Goal: Task Accomplishment & Management: Complete application form

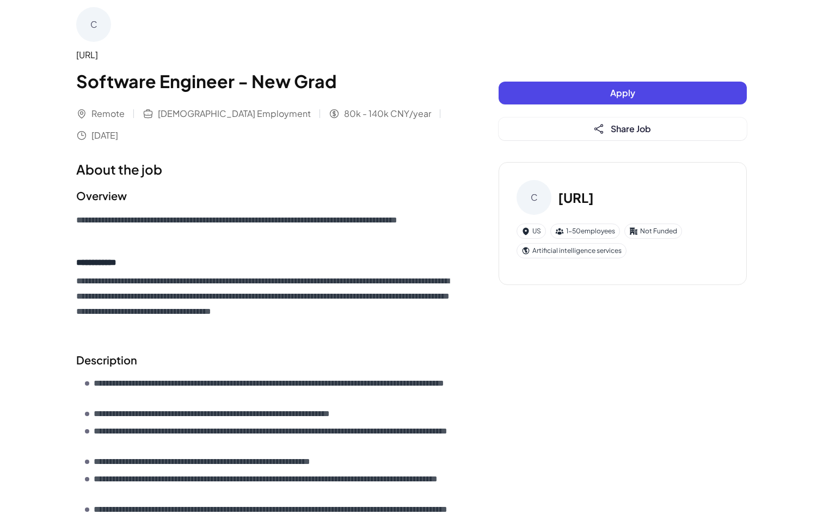
scroll to position [9, 0]
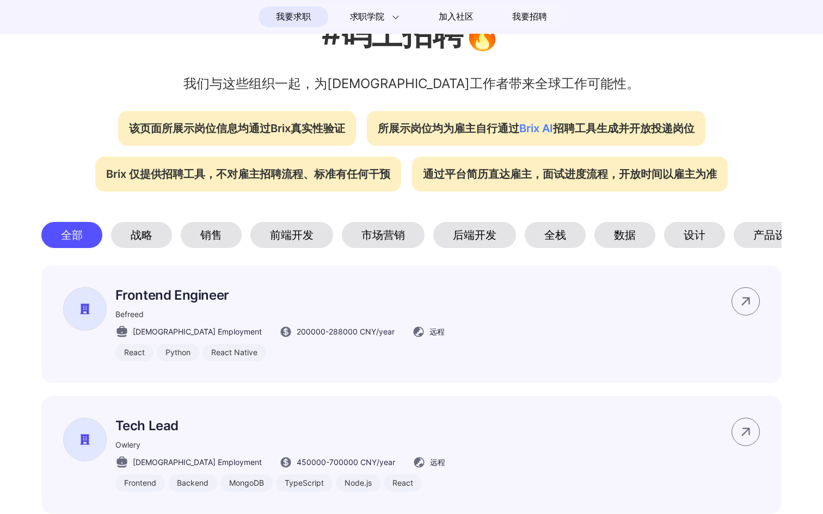
scroll to position [339, 0]
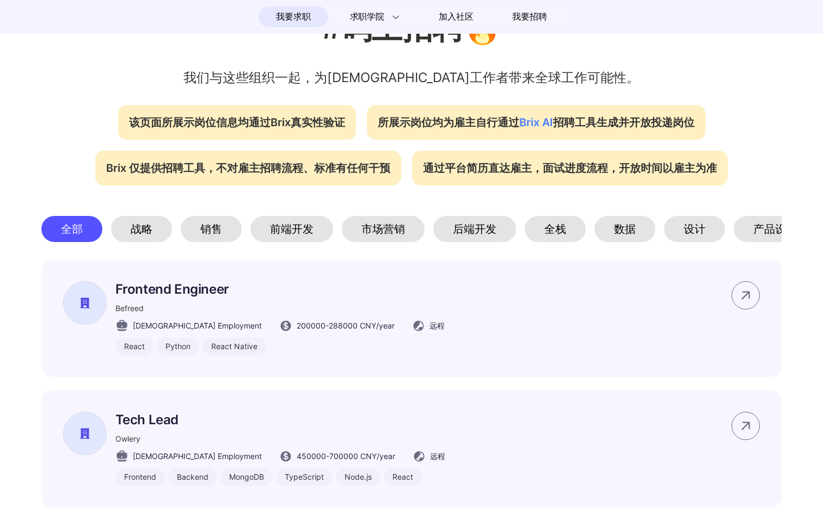
click at [480, 237] on div "后端开发" at bounding box center [474, 229] width 83 height 26
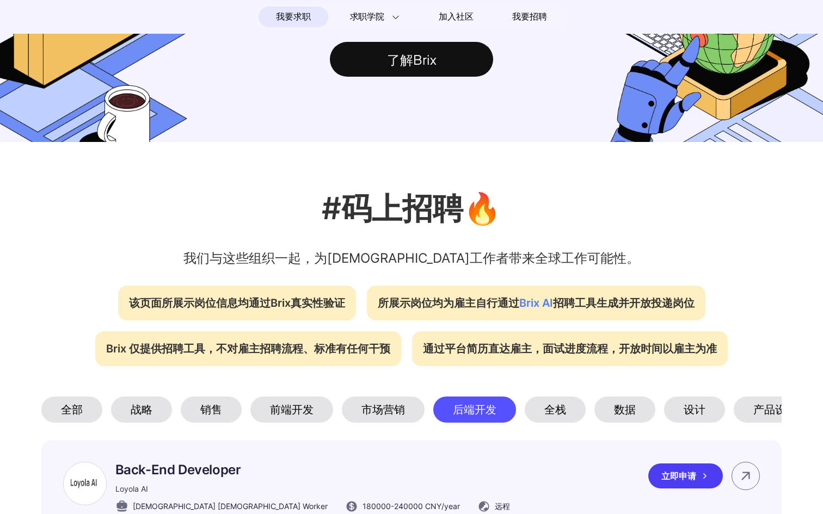
scroll to position [0, 0]
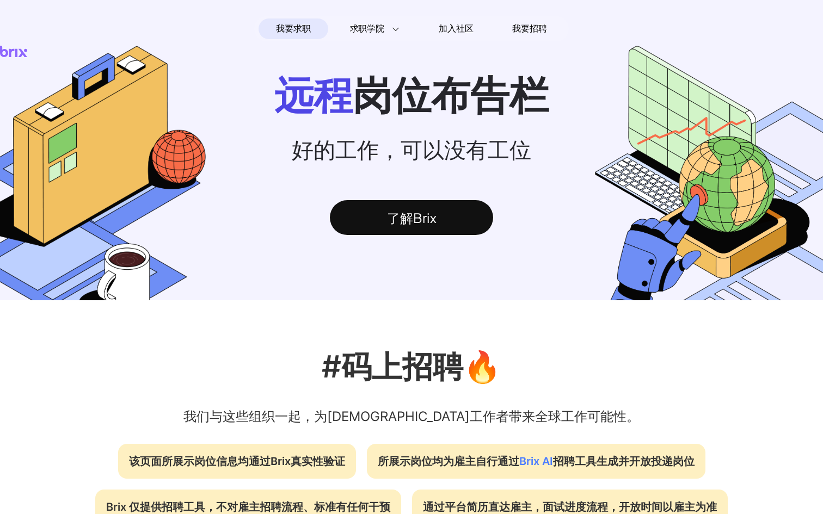
click at [309, 32] on span "我要求职" at bounding box center [293, 28] width 34 height 17
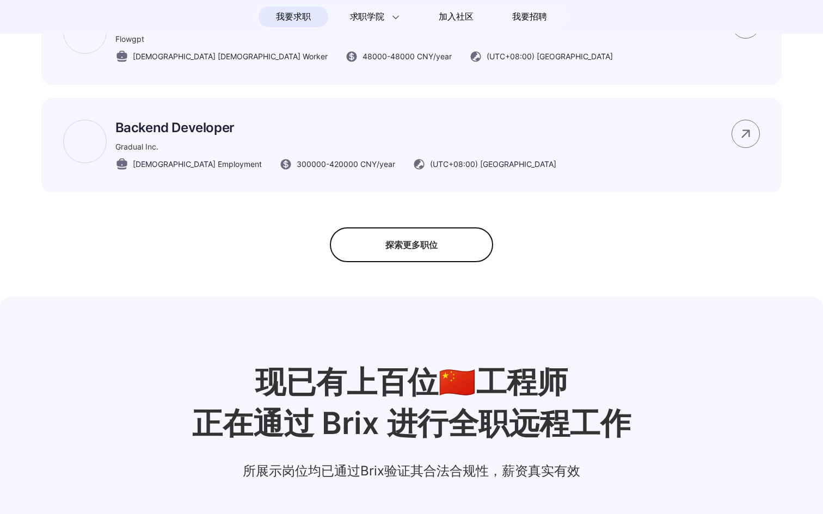
scroll to position [1004, 0]
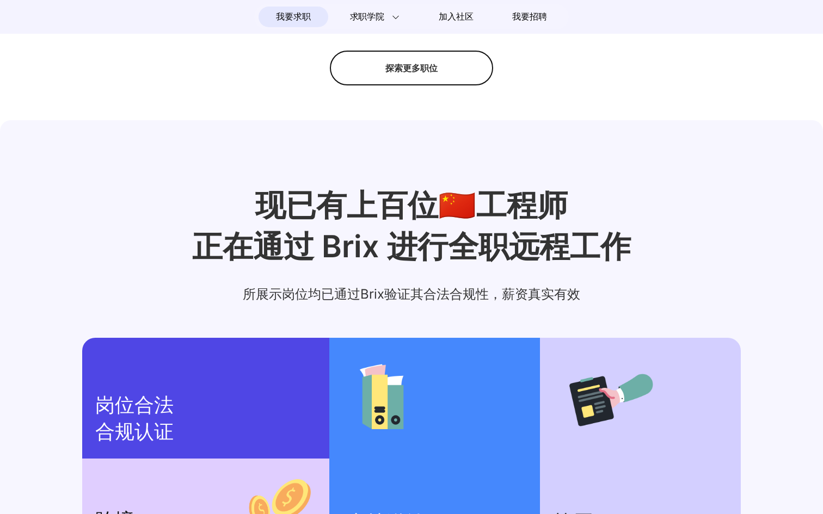
click at [447, 60] on div "探索更多职位" at bounding box center [411, 68] width 163 height 35
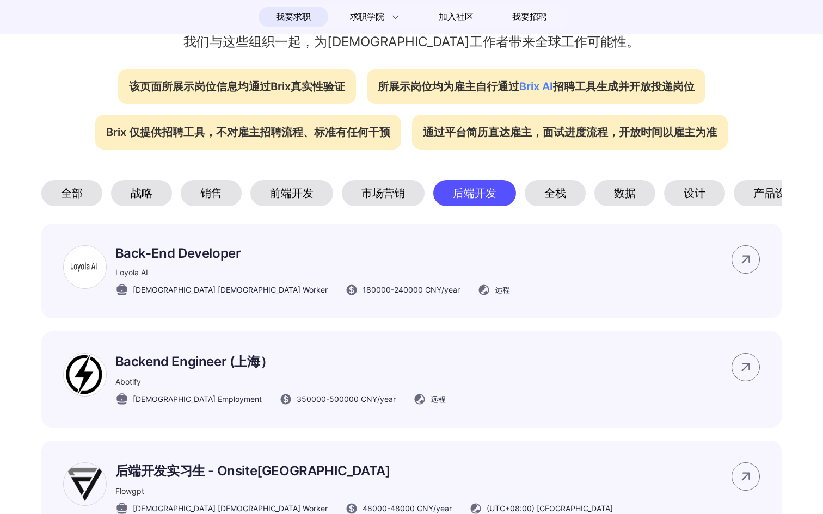
scroll to position [350, 0]
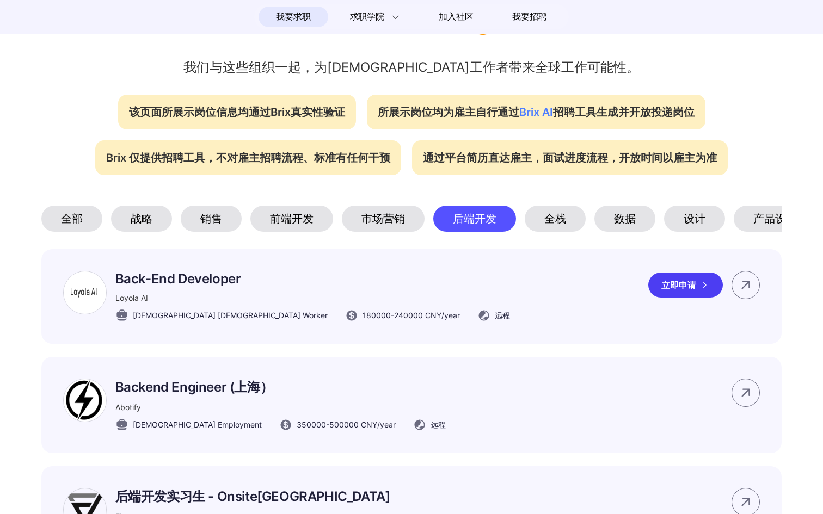
click at [157, 277] on p "Back-End Developer" at bounding box center [312, 279] width 395 height 16
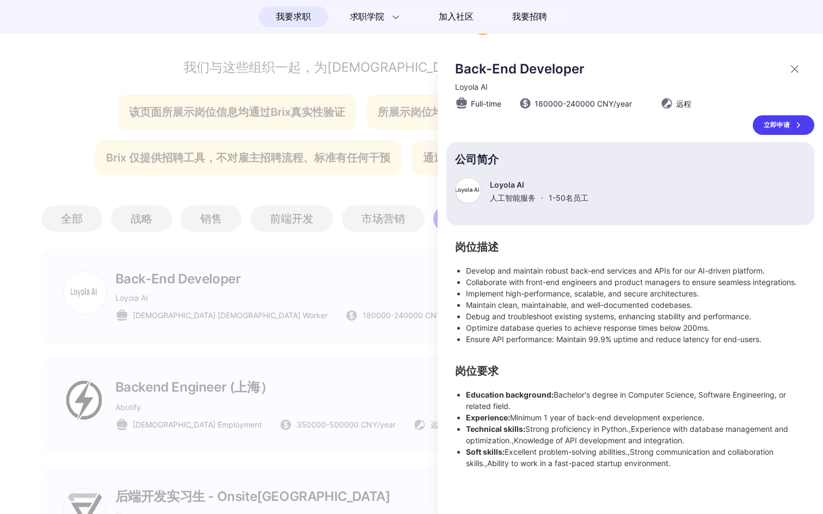
click at [771, 121] on div "立即申请" at bounding box center [784, 125] width 62 height 20
